Goal: Task Accomplishment & Management: Use online tool/utility

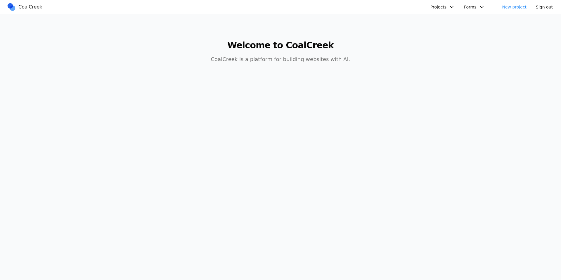
click at [506, 6] on link "New project" at bounding box center [511, 6] width 40 height 9
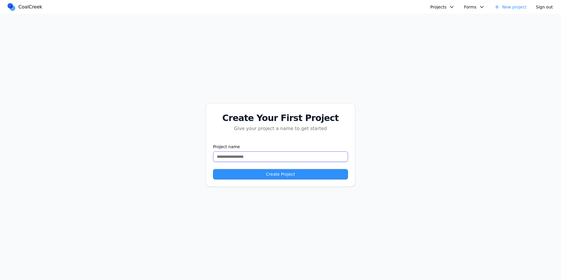
click at [251, 157] on input "text" at bounding box center [280, 156] width 135 height 11
type input "**********"
click at [264, 175] on button "Create Project" at bounding box center [280, 174] width 135 height 11
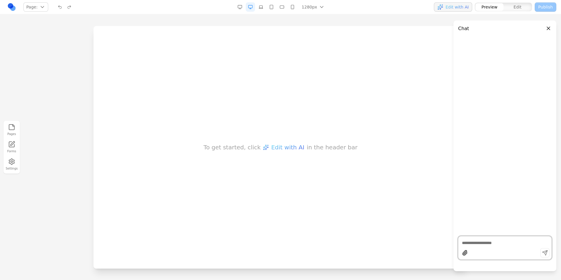
click at [472, 244] on textarea at bounding box center [505, 243] width 86 height 6
paste textarea "**********"
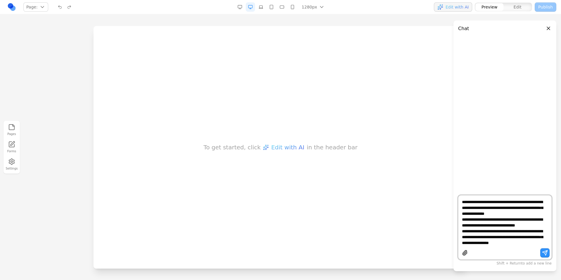
type textarea "**********"
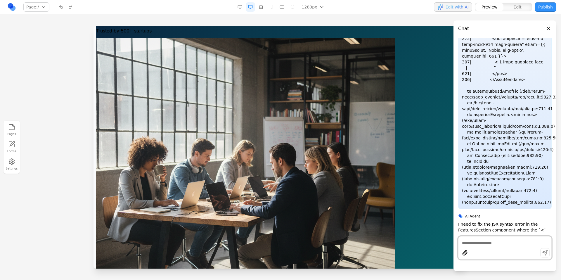
scroll to position [0, 0]
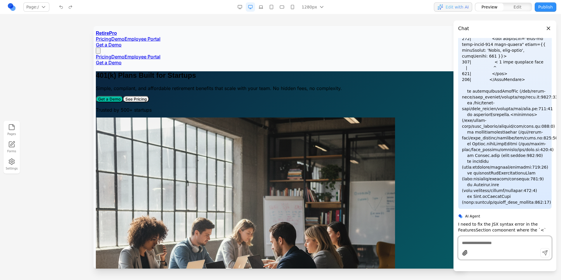
click at [548, 28] on button "Close panel" at bounding box center [548, 28] width 6 height 6
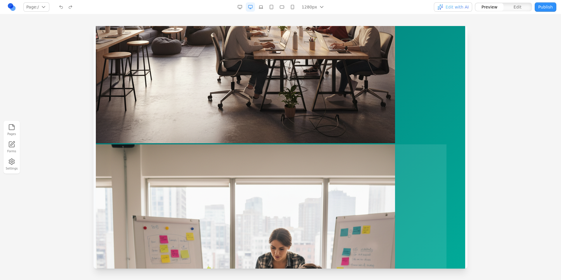
scroll to position [910, 0]
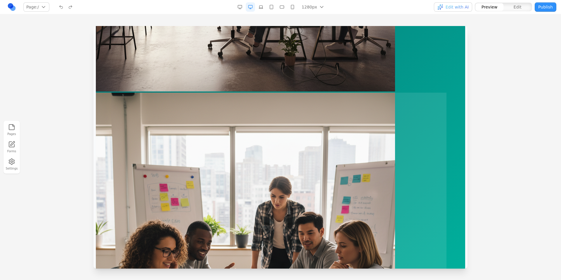
scroll to position [962, 0]
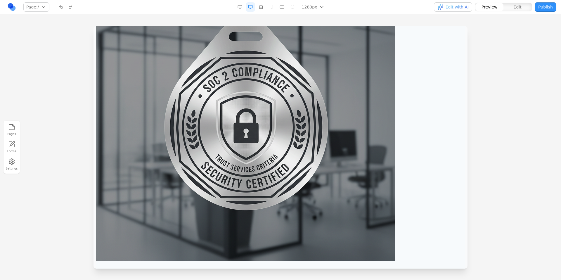
scroll to position [1408, 0]
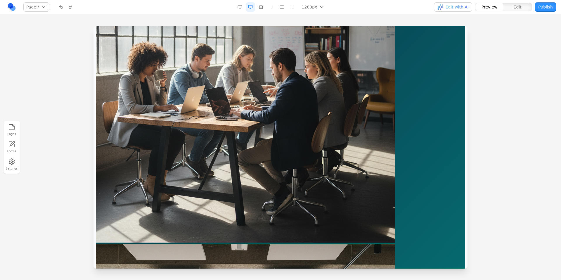
scroll to position [139, 0]
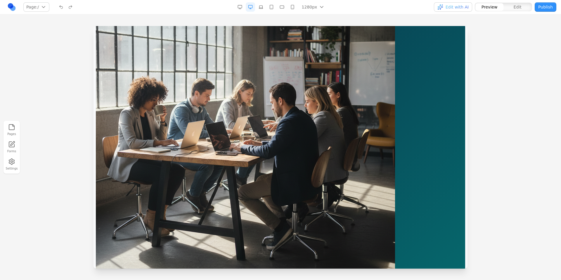
click at [260, 7] on button "button" at bounding box center [260, 6] width 9 height 9
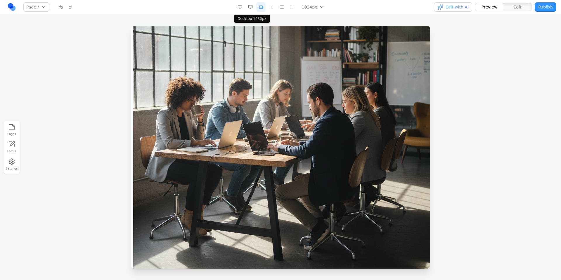
click at [252, 8] on button "button" at bounding box center [250, 6] width 9 height 9
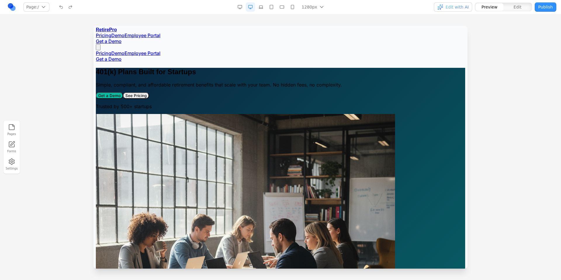
scroll to position [0, 0]
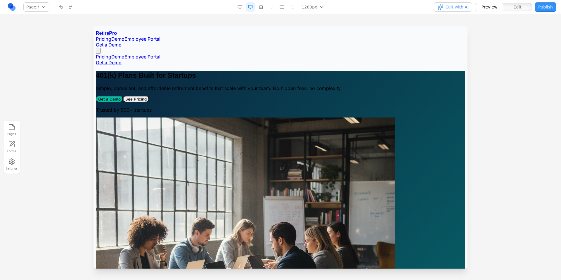
click at [160, 36] on link "Employee Portal" at bounding box center [143, 39] width 36 height 6
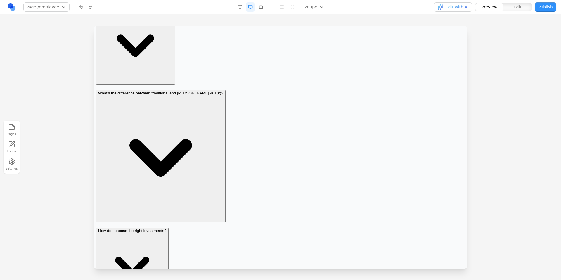
scroll to position [1298, 0]
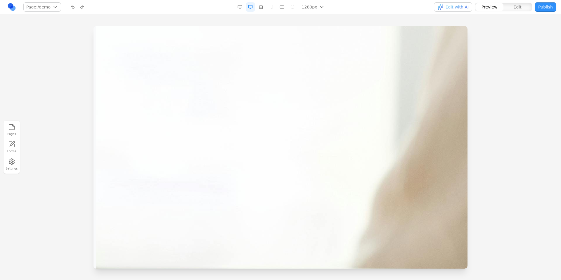
scroll to position [1068, 0]
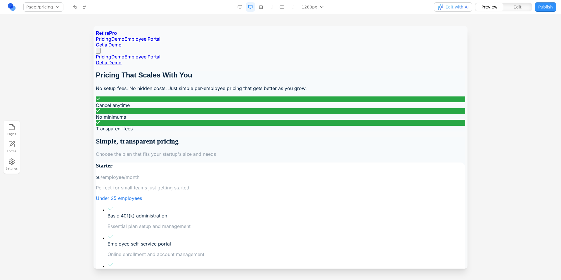
click at [9, 165] on icon "button" at bounding box center [11, 161] width 7 height 7
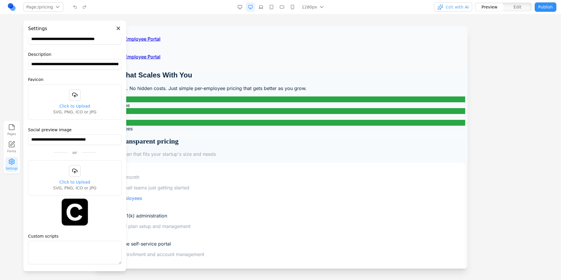
scroll to position [40, 0]
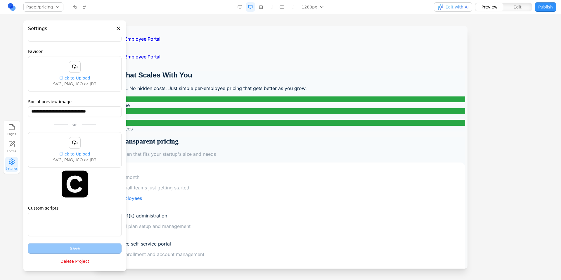
click at [78, 261] on button "Delete Project" at bounding box center [75, 261] width 94 height 11
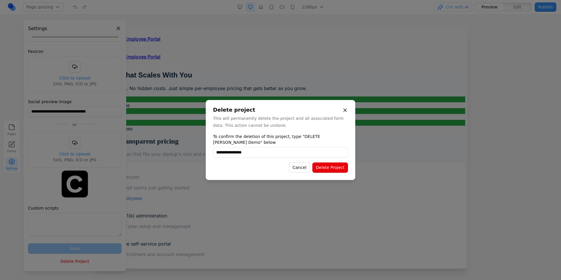
type input "**********"
click at [339, 171] on button "Delete Project" at bounding box center [330, 167] width 36 height 11
